Goal: Task Accomplishment & Management: Manage account settings

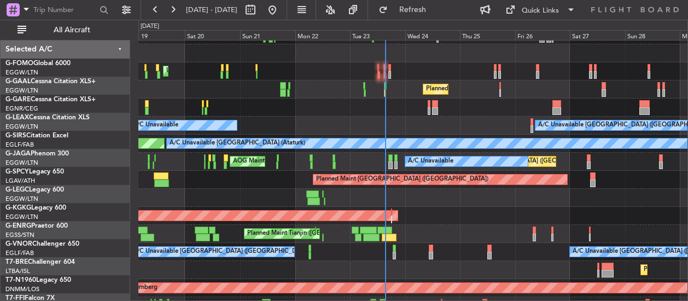
click at [395, 90] on div "Planned Maint [GEOGRAPHIC_DATA] ([GEOGRAPHIC_DATA])" at bounding box center [412, 89] width 549 height 18
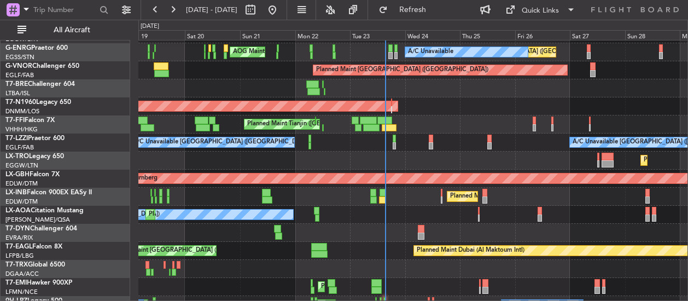
scroll to position [287, 0]
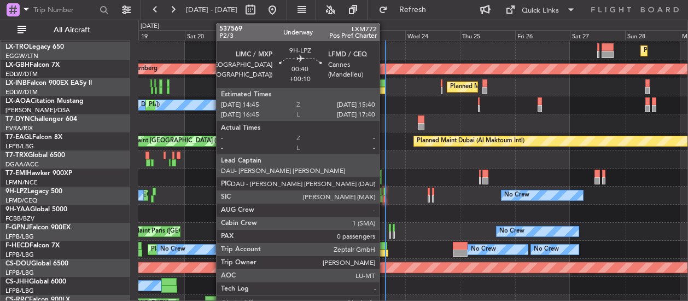
click at [385, 196] on div at bounding box center [384, 199] width 2 height 8
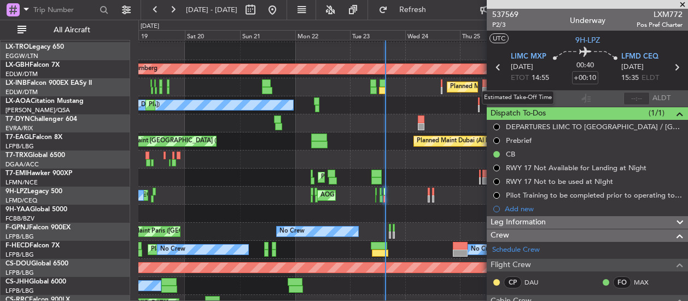
click at [532, 95] on div "Estimated Take-Off Time" at bounding box center [518, 98] width 72 height 14
click at [541, 98] on input "text" at bounding box center [538, 98] width 26 height 13
click at [421, 92] on div "Planned Maint [GEOGRAPHIC_DATA] ([GEOGRAPHIC_DATA])" at bounding box center [412, 87] width 549 height 18
type input "15:18"
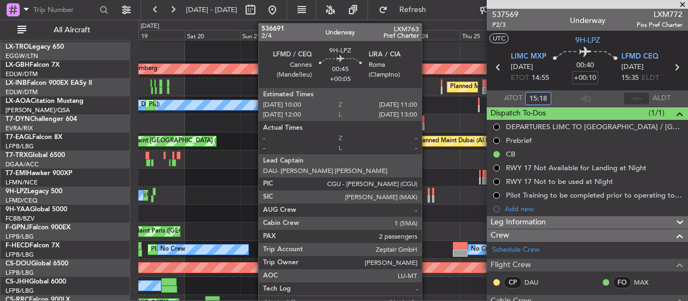
click at [427, 191] on div at bounding box center [428, 191] width 3 height 8
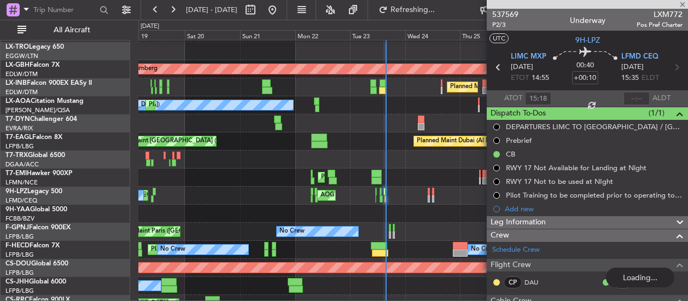
type input "+00:05"
type input "2"
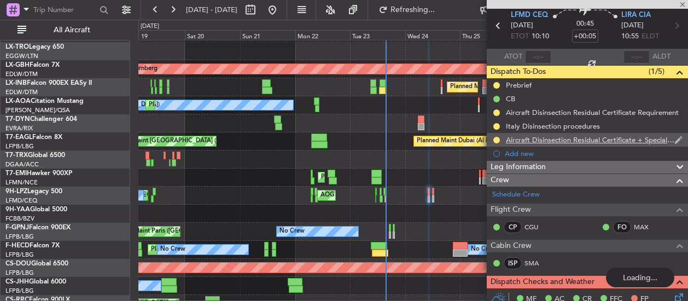
scroll to position [55, 0]
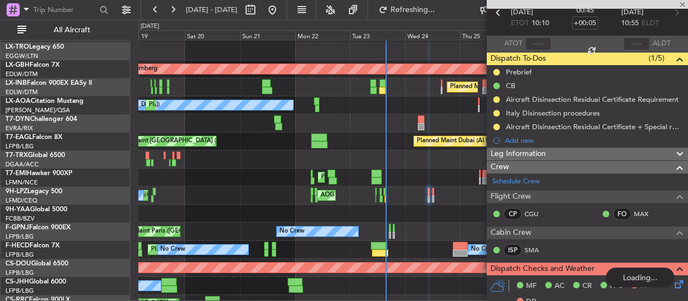
type input "+00:10"
type input "15:18"
type input "0"
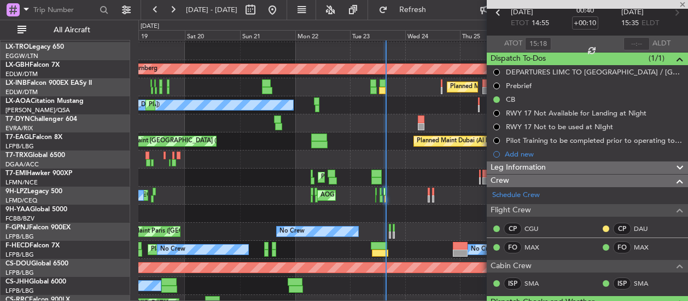
drag, startPoint x: 560, startPoint y: 152, endPoint x: 550, endPoint y: 166, distance: 17.3
click at [550, 166] on div "537569 P2/3 Underway LXM772 Pos Pref Charter UTC 9H-LPZ LIMC MXP [DATE] ETOT 14…" at bounding box center [586, 249] width 201 height 590
click at [549, 166] on div "Leg Information" at bounding box center [586, 167] width 201 height 13
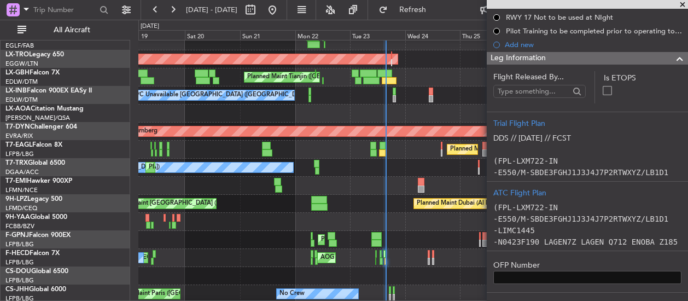
scroll to position [225, 0]
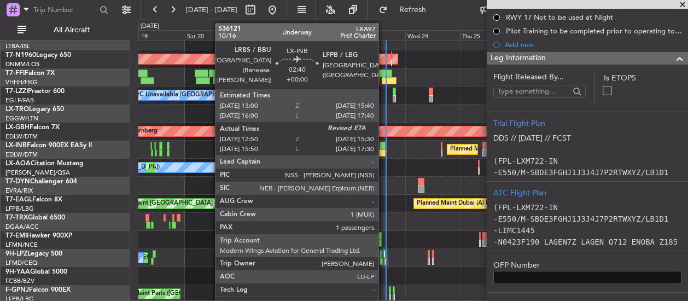
click at [384, 149] on div at bounding box center [382, 153] width 7 height 8
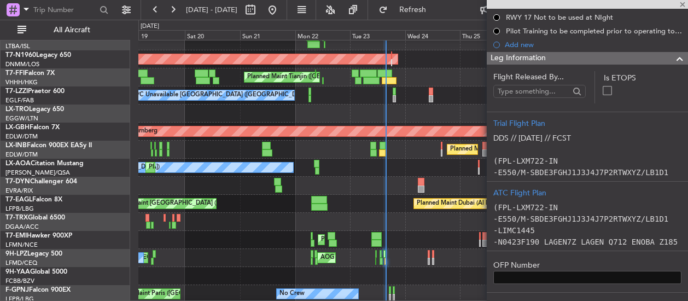
type input "12:50"
type input "1"
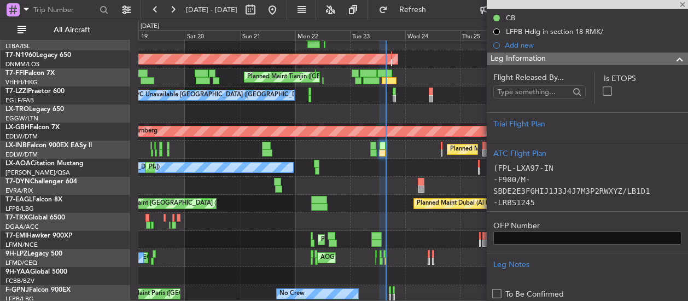
scroll to position [0, 0]
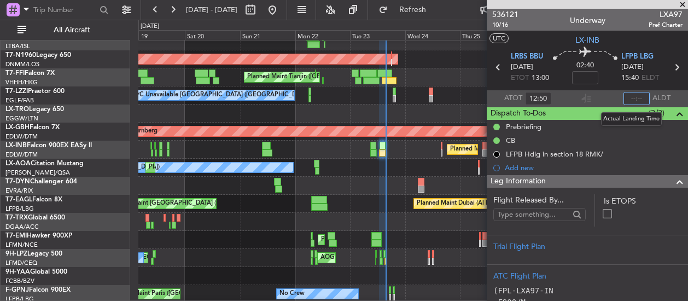
click at [630, 99] on input "text" at bounding box center [636, 98] width 26 height 13
click at [420, 112] on div "Planned Maint [GEOGRAPHIC_DATA] ([GEOGRAPHIC_DATA]) Unplanned Maint [GEOGRAPHIC…" at bounding box center [412, 113] width 549 height 18
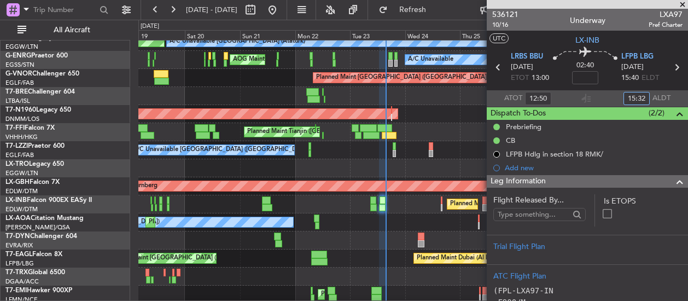
click at [419, 123] on div "Planned Maint Tianjin ([GEOGRAPHIC_DATA])" at bounding box center [412, 132] width 549 height 18
type input "15:32"
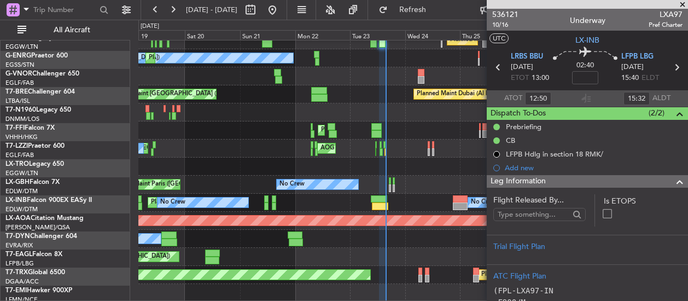
scroll to position [334, 0]
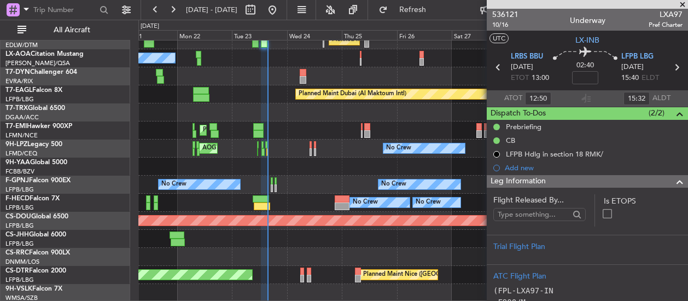
click at [273, 102] on div "Planned Maint Nurnberg Planned Maint [GEOGRAPHIC_DATA] ([GEOGRAPHIC_DATA]) No […" at bounding box center [412, 3] width 549 height 595
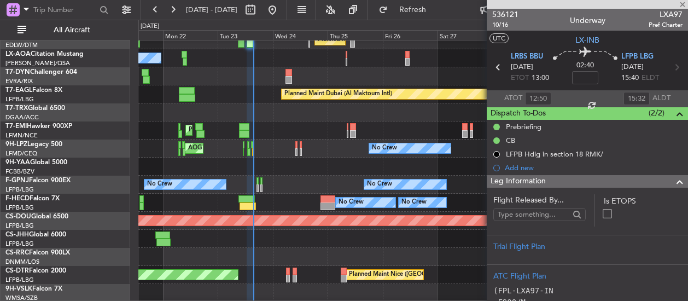
type input "+00:05"
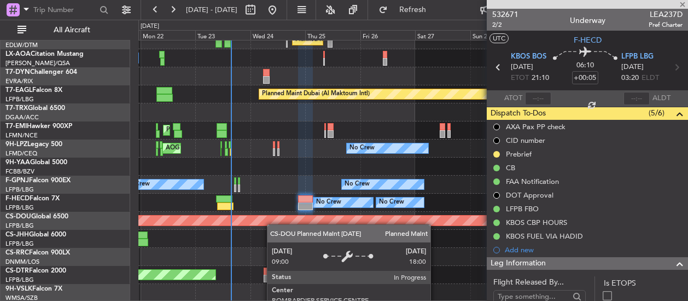
click at [262, 216] on div "Planned Maint Nurnberg Planned Maint [GEOGRAPHIC_DATA] ([GEOGRAPHIC_DATA]) No […" at bounding box center [412, 3] width 549 height 595
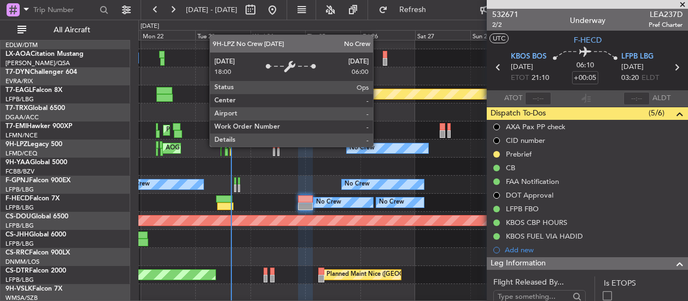
click at [82, 163] on div "Planned Maint Nurnberg Planned Maint [GEOGRAPHIC_DATA] ([GEOGRAPHIC_DATA]) No […" at bounding box center [344, 160] width 688 height 281
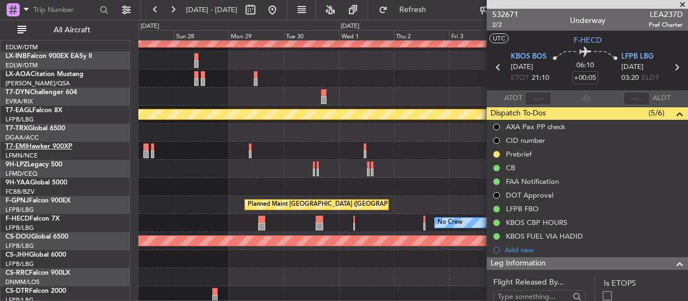
click at [42, 172] on div "Planned Maint [GEOGRAPHIC_DATA] ([GEOGRAPHIC_DATA]) A/C Unavailable Planned Mai…" at bounding box center [344, 160] width 688 height 281
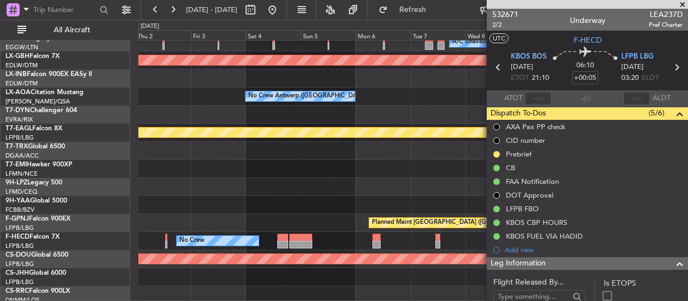
click at [47, 98] on div "A/C Unavailable [GEOGRAPHIC_DATA] ([GEOGRAPHIC_DATA]) A/C Unavailable Planned M…" at bounding box center [344, 160] width 688 height 281
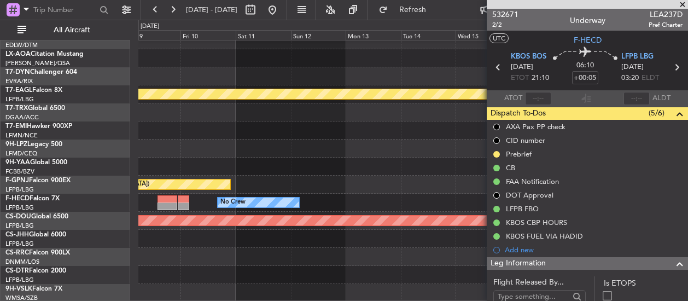
click at [54, 80] on div "Planned Maint Nurnberg Planned Maint [GEOGRAPHIC_DATA] (Al Maktoum Intl) Planne…" at bounding box center [344, 160] width 688 height 281
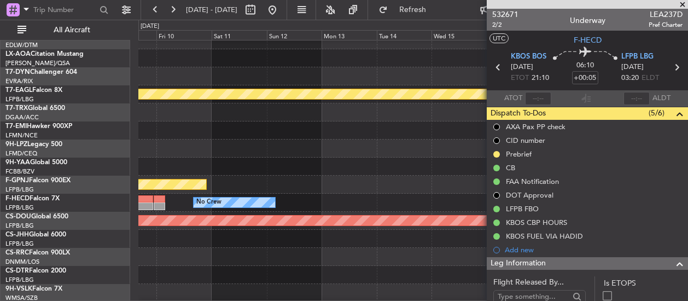
click at [75, 101] on div "Planned Maint Nurnberg Planned Maint [GEOGRAPHIC_DATA] (Al Maktoum Intl) Planne…" at bounding box center [344, 160] width 688 height 281
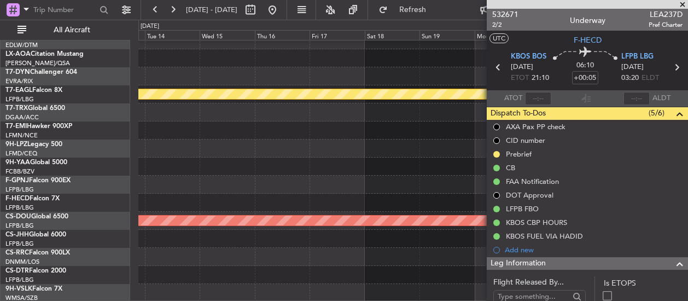
click at [146, 105] on div at bounding box center [412, 112] width 549 height 18
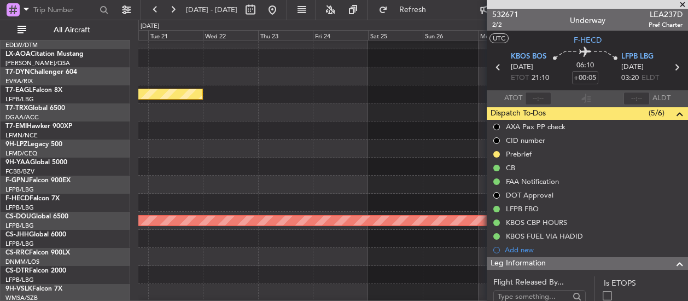
click at [174, 105] on div at bounding box center [412, 112] width 549 height 18
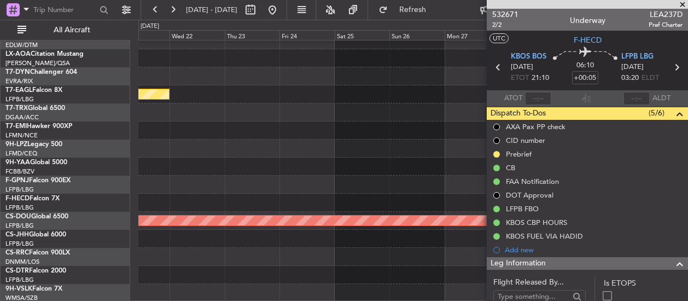
click at [128, 72] on div "Planned Maint Dubai (Al Maktoum Intl) Planned Maint [GEOGRAPHIC_DATA] ([GEOGRAP…" at bounding box center [344, 160] width 688 height 281
click at [163, 64] on div "Planned Maint London ([GEOGRAPHIC_DATA])" at bounding box center [412, 3] width 549 height 595
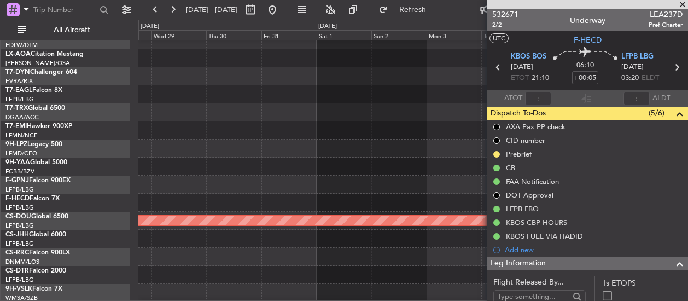
click at [212, 77] on div "Planned Maint London ([GEOGRAPHIC_DATA])" at bounding box center [412, 3] width 549 height 595
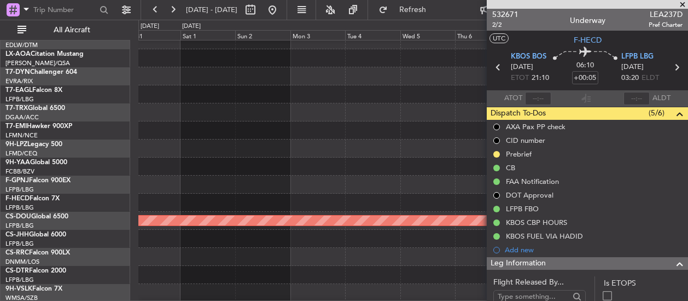
click at [162, 73] on div "Planned Maint London ([GEOGRAPHIC_DATA])" at bounding box center [412, 3] width 549 height 595
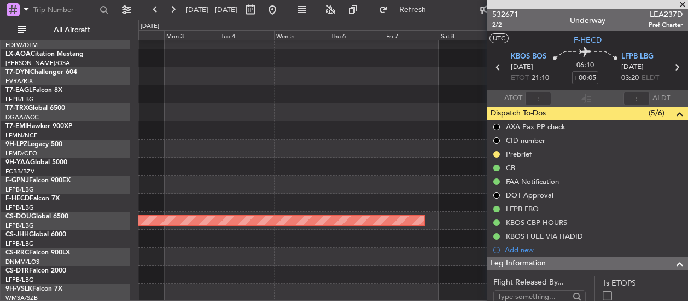
click at [198, 75] on div at bounding box center [412, 76] width 549 height 18
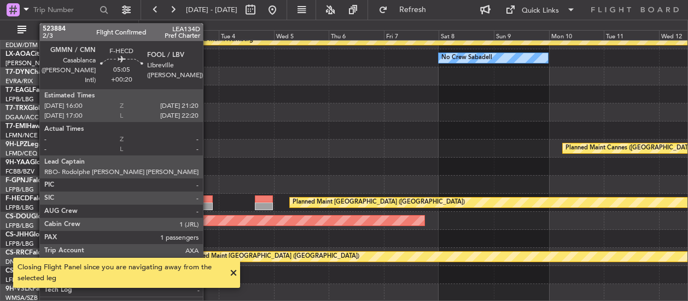
click at [208, 203] on div at bounding box center [206, 206] width 13 height 8
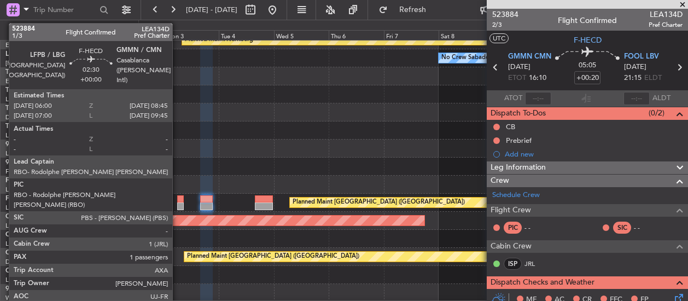
click at [178, 200] on div at bounding box center [180, 199] width 7 height 8
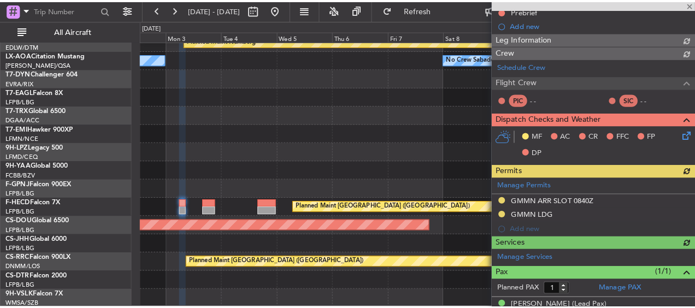
scroll to position [156, 0]
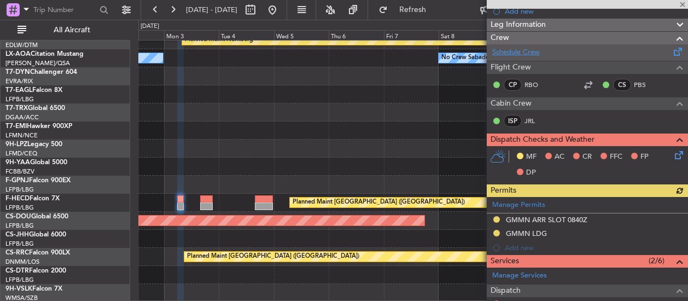
click at [517, 50] on link "Schedule Crew" at bounding box center [516, 52] width 48 height 11
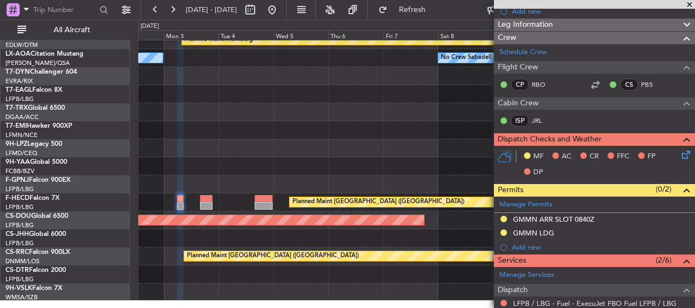
scroll to position [326, 0]
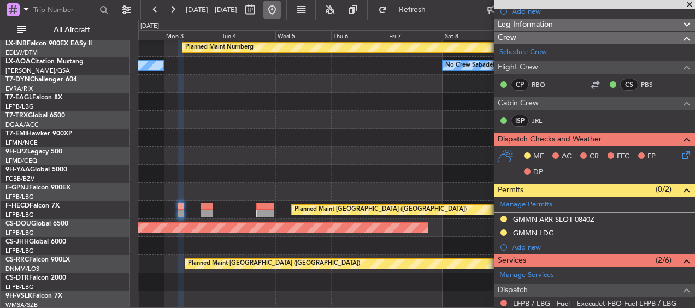
click at [281, 9] on button at bounding box center [271, 9] width 17 height 17
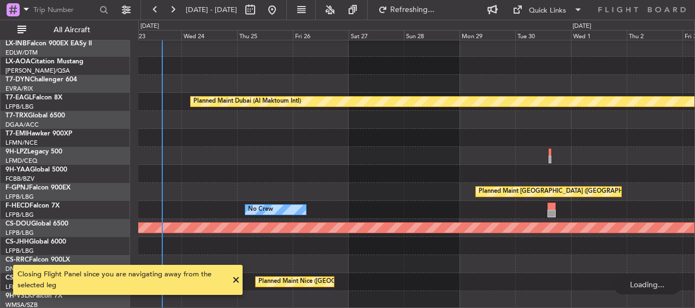
click at [179, 99] on div "Planned Maint Nurnberg No Crew [GEOGRAPHIC_DATA] ([GEOGRAPHIC_DATA]) No [GEOGRA…" at bounding box center [416, 11] width 557 height 595
